Goal: Task Accomplishment & Management: Manage account settings

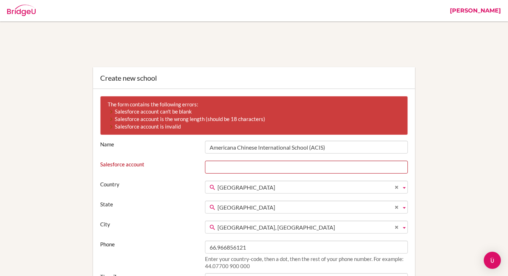
click at [223, 160] on input "Salesforce account" at bounding box center [306, 166] width 203 height 13
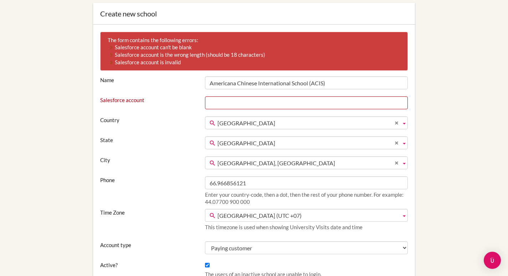
scroll to position [64, 0]
type input "0014I00002FHa9CQAT"
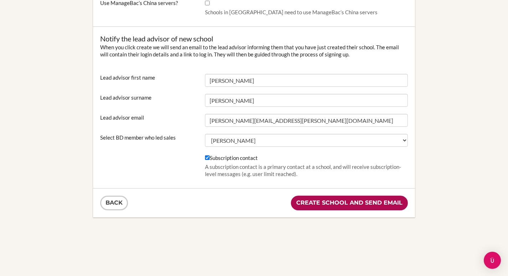
scroll to position [442, 0]
click at [310, 202] on input "Create school and send email" at bounding box center [349, 202] width 117 height 15
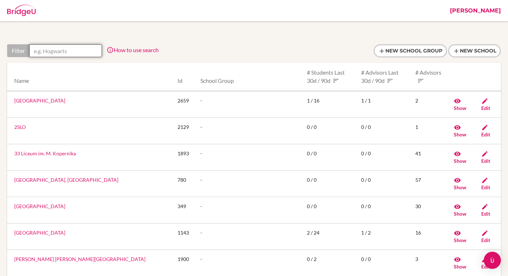
click at [67, 55] on input "text" at bounding box center [65, 50] width 73 height 13
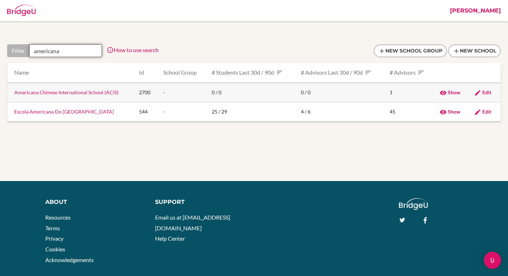
type input "americana"
click at [71, 93] on link "Americana Chinese International School (ACIS)" at bounding box center [66, 92] width 104 height 6
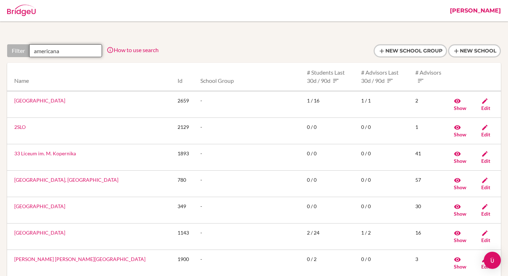
click at [70, 50] on input "americana" at bounding box center [65, 50] width 73 height 13
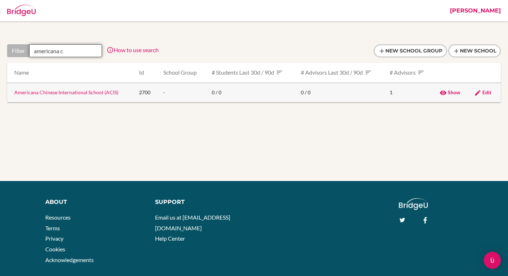
type input "americana c"
click at [484, 91] on span "Edit" at bounding box center [487, 92] width 9 height 6
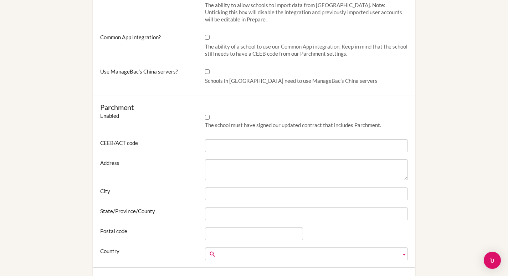
scroll to position [400, 0]
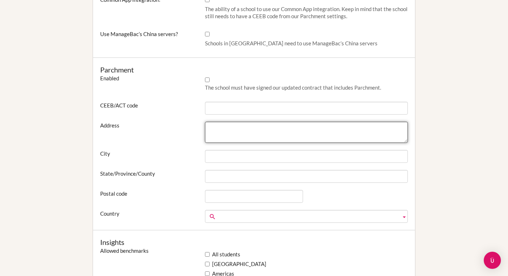
click at [230, 129] on textarea "Address" at bounding box center [306, 132] width 203 height 21
paste textarea "227 Moo 2 Chiang Mai-[GEOGRAPHIC_DATA] Tambol Nong-Pheung [GEOGRAPHIC_DATA] [GE…"
type textarea "227 Moo 2 Chiang Mai-[GEOGRAPHIC_DATA] Tambol Nong-Pheung [GEOGRAPHIC_DATA] [GE…"
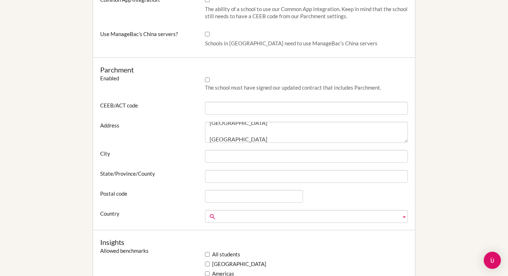
click at [233, 213] on span at bounding box center [308, 216] width 181 height 13
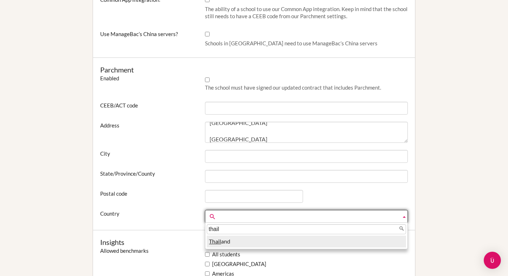
type input "thail"
click at [226, 240] on li "Thail and" at bounding box center [306, 241] width 199 height 12
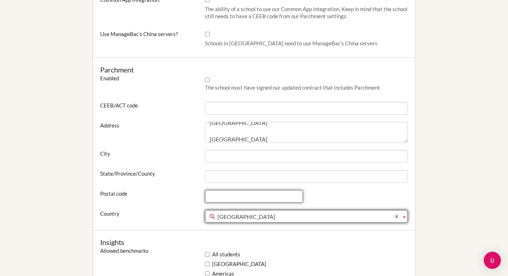
click at [246, 195] on input "Postal code" at bounding box center [254, 196] width 98 height 13
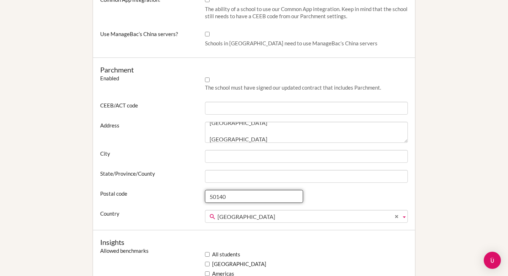
type input "50140"
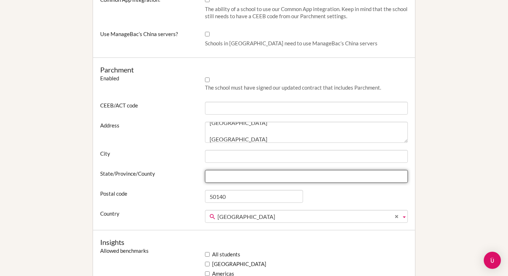
click at [223, 178] on input "State/Province/County" at bounding box center [306, 176] width 203 height 13
type input "[GEOGRAPHIC_DATA]"
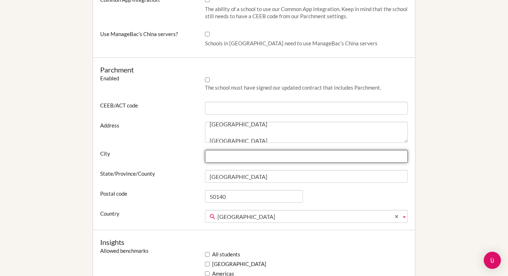
click at [222, 157] on input "City" at bounding box center [306, 156] width 203 height 13
type input "[GEOGRAPHIC_DATA]"
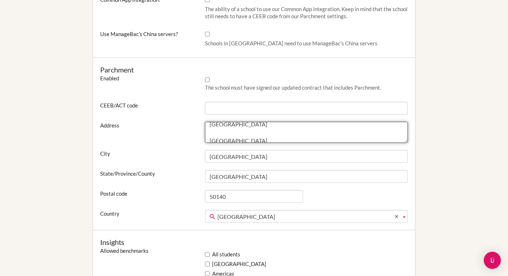
scroll to position [41, 0]
drag, startPoint x: 234, startPoint y: 130, endPoint x: 266, endPoint y: 168, distance: 49.4
click at [266, 168] on div "Parchment Enabled The school must have signed our updated contract that include…" at bounding box center [254, 144] width 322 height 172
click at [257, 127] on textarea "227 Moo 2 Chiang Mai-Lampang Super Highway Tambol Nong-Pheung Amphur Saraphi Di…" at bounding box center [306, 132] width 203 height 21
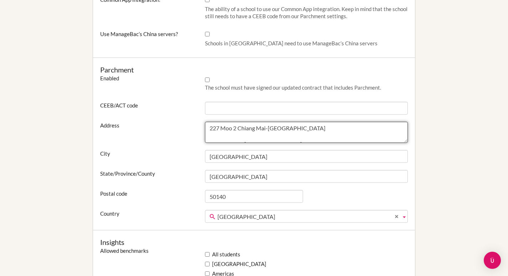
click at [253, 135] on textarea "227 Moo 2 Chiang Mai-Lampang Super Highway Tambol Nong-Pheung Amphur Saraphi Di…" at bounding box center [306, 132] width 203 height 21
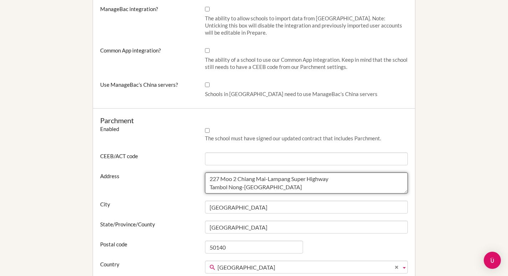
scroll to position [349, 0]
type textarea "227 Moo 2 Chiang Mai-Lampang Super Highway Tambol Nong-[GEOGRAPHIC_DATA]"
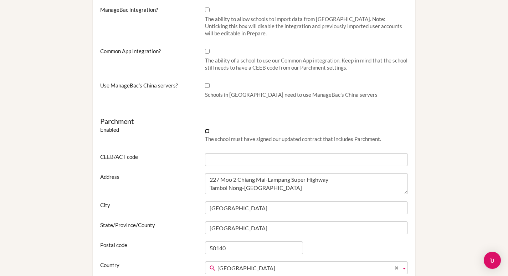
click at [207, 131] on input "Enabled" at bounding box center [207, 131] width 5 height 5
checkbox input "true"
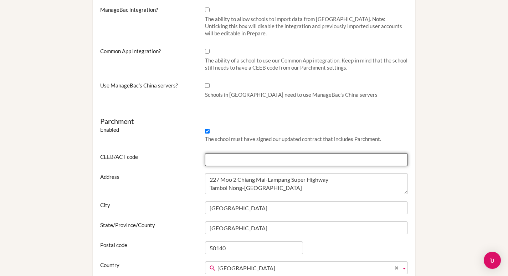
drag, startPoint x: 251, startPoint y: 155, endPoint x: 263, endPoint y: 154, distance: 11.5
click at [251, 155] on input "CEEB/ACT code" at bounding box center [306, 159] width 203 height 13
paste input "516363"
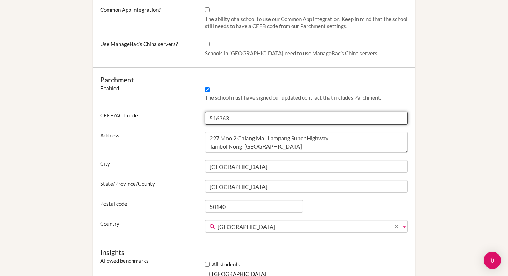
scroll to position [392, 0]
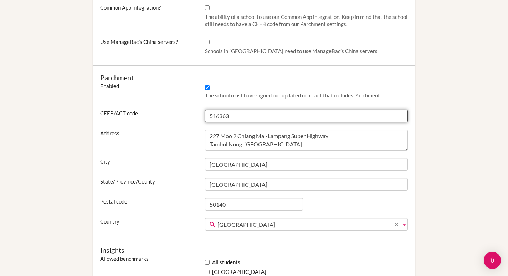
type input "516363"
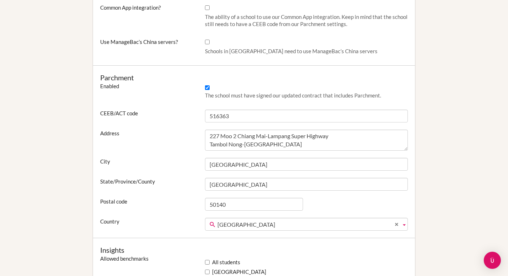
click at [472, 123] on div "Editing Americana Chinese International School (ACIS) Name Americana Chinese In…" at bounding box center [254, 31] width 494 height 713
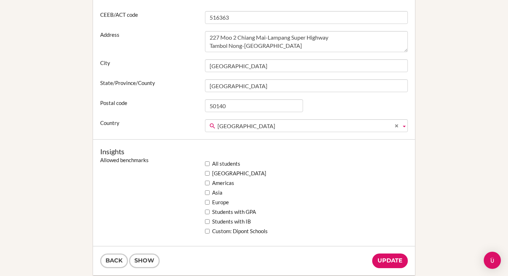
scroll to position [538, 0]
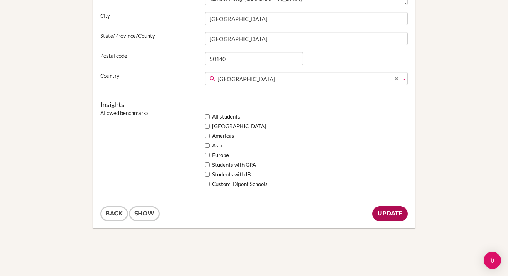
click at [387, 215] on input "Update" at bounding box center [390, 213] width 36 height 15
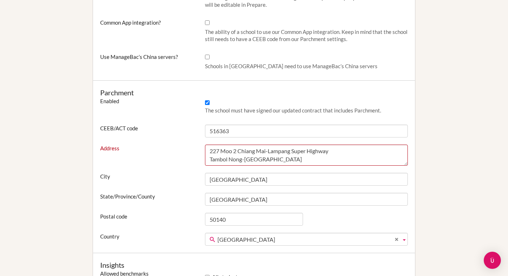
scroll to position [406, 0]
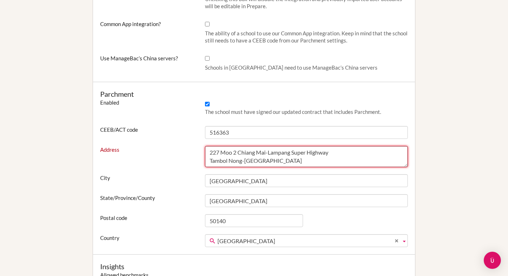
click at [293, 153] on textarea "227 Moo 2 Chiang Mai-Lampang Super Highway Tambol Nong-[GEOGRAPHIC_DATA]" at bounding box center [306, 156] width 203 height 21
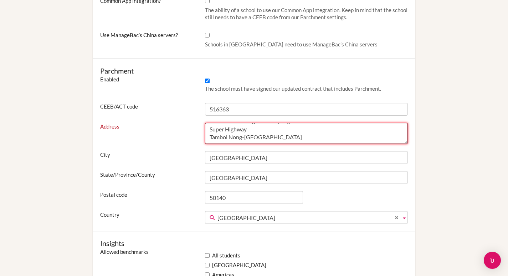
scroll to position [16, 0]
drag, startPoint x: 209, startPoint y: 140, endPoint x: 301, endPoint y: 139, distance: 91.7
click at [301, 139] on textarea "227 Moo 2 Chiang Mai-Lampang Super Highway Tambol Nong-[GEOGRAPHIC_DATA]" at bounding box center [306, 133] width 203 height 21
type textarea "227 Moo 2 Chiang Mai-Lampang Super Highway Tambol Nong-[GEOGRAPHIC_DATA]"
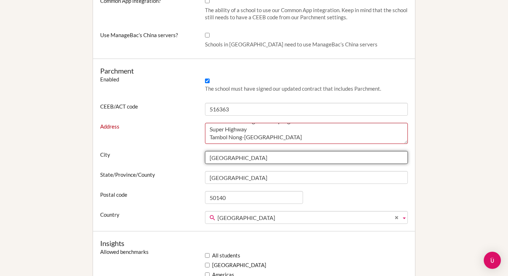
click at [244, 157] on input "[GEOGRAPHIC_DATA]" at bounding box center [306, 157] width 203 height 13
paste input "Amphur [GEOGRAPHIC_DATA]"
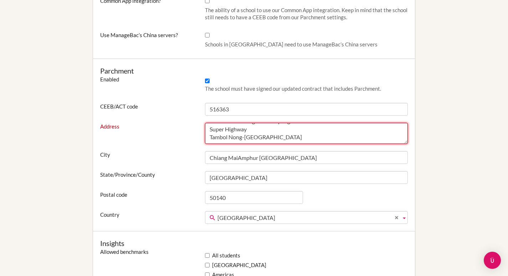
click at [246, 138] on textarea "227 Moo 2 Chiang Mai-Lampang Super Highway Tambol Nong-[GEOGRAPHIC_DATA]" at bounding box center [306, 133] width 203 height 21
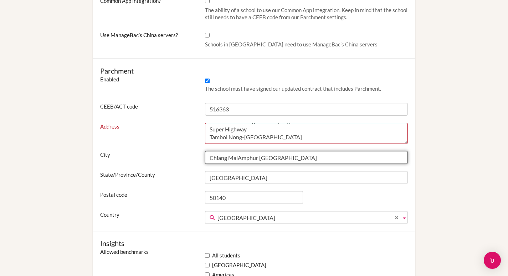
click at [246, 158] on input "Chiang MaiAmphur [GEOGRAPHIC_DATA]" at bounding box center [306, 157] width 203 height 13
paste input "text"
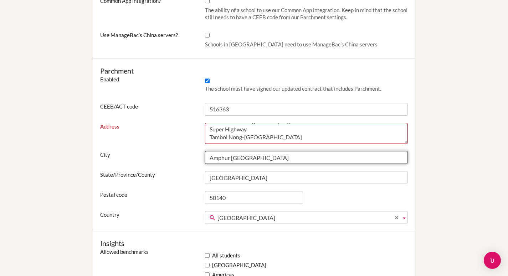
type input "Amphur [GEOGRAPHIC_DATA]"
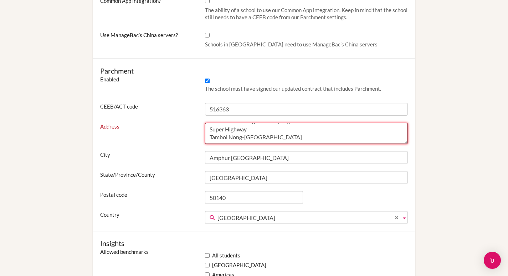
click at [246, 137] on textarea "227 Moo 2 Chiang Mai-Lampang Super Highway Tambol Nong-[GEOGRAPHIC_DATA]" at bounding box center [306, 133] width 203 height 21
click at [250, 137] on textarea "227 Moo 2 Chiang Mai-Lampang Super Highway Tambol Nong-[GEOGRAPHIC_DATA]" at bounding box center [306, 133] width 203 height 21
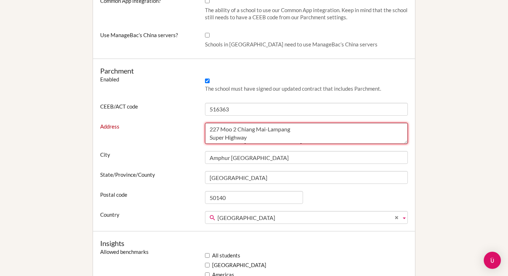
click at [255, 133] on textarea "227 Moo 2 Chiang Mai-Lampang Super Highway Tambol Nong-[GEOGRAPHIC_DATA]" at bounding box center [306, 133] width 203 height 21
drag, startPoint x: 249, startPoint y: 137, endPoint x: 200, endPoint y: 137, distance: 48.5
click at [200, 137] on div "Address 227 Moo 2 [GEOGRAPHIC_DATA]-[GEOGRAPHIC_DATA] Tambol Nong-[GEOGRAPHIC_D…" at bounding box center [254, 133] width 315 height 21
click at [236, 138] on textarea "227 Moo 2 Chiang Mai-Lampang Super Highway Tambol Nong-[GEOGRAPHIC_DATA]" at bounding box center [306, 133] width 203 height 21
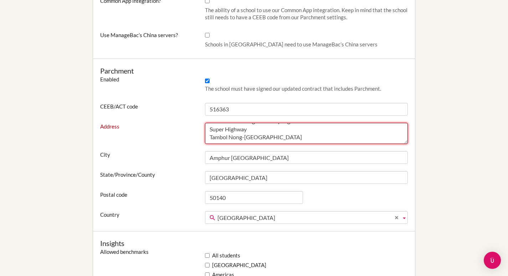
click at [236, 138] on textarea "227 Moo 2 Chiang Mai-Lampang Super Highway Tambol Nong-[GEOGRAPHIC_DATA]" at bounding box center [306, 133] width 203 height 21
type textarea "227 Moo 2 Chiang Mai-Lampang Super Highway Tambol Nong-[GEOGRAPHIC_DATA]"
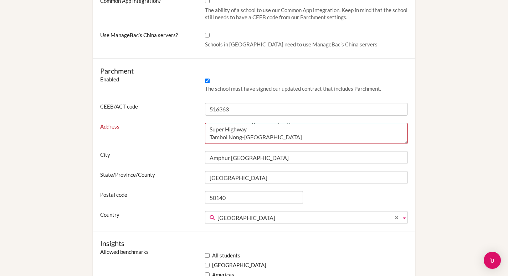
click at [458, 134] on div "Editing Americana Chinese International School (ACIS) The form contains the fol…" at bounding box center [254, 9] width 494 height 743
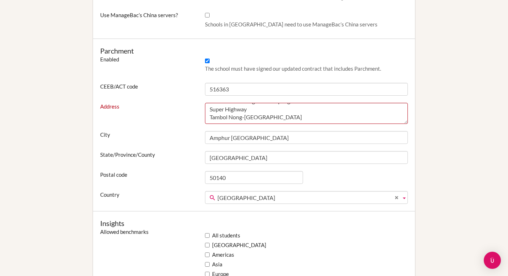
scroll to position [547, 0]
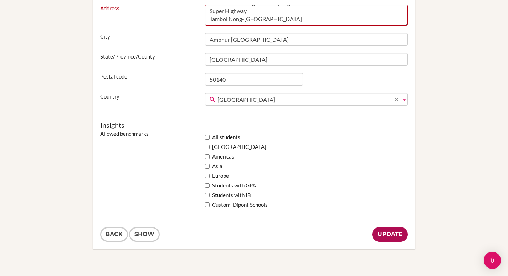
click at [393, 239] on input "Update" at bounding box center [390, 234] width 36 height 15
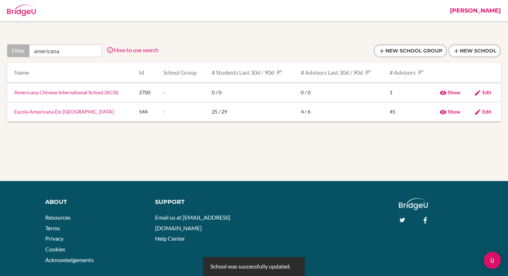
type input "americana"
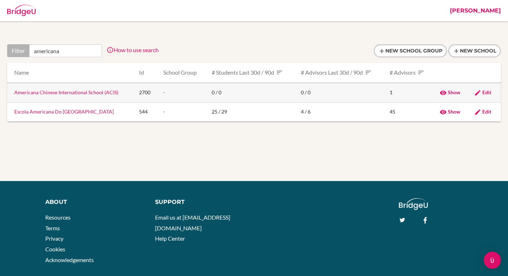
click at [88, 94] on link "Americana Chinese International School (ACIS)" at bounding box center [66, 92] width 104 height 6
